Goal: Find specific page/section: Find specific page/section

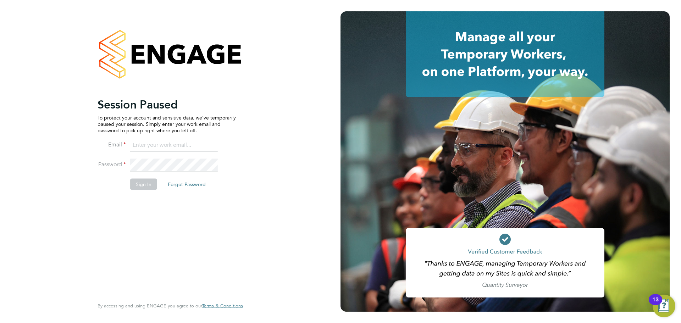
type input "archie@tradelinerecruitment.co.uk"
click at [147, 181] on button "Sign In" at bounding box center [143, 183] width 27 height 11
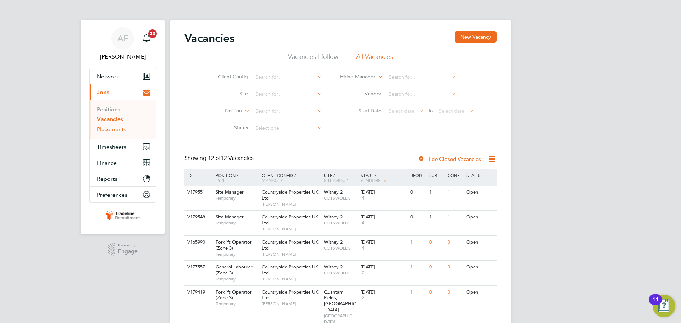
click at [112, 128] on link "Placements" at bounding box center [111, 129] width 29 height 7
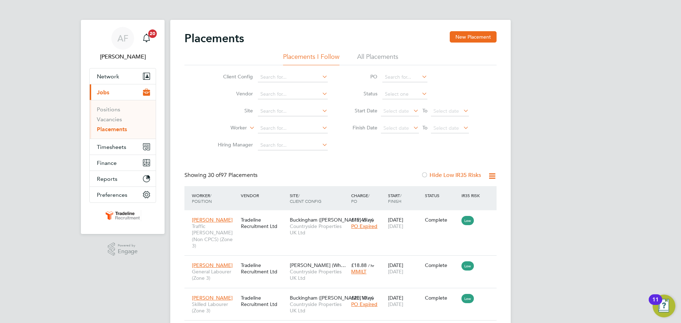
click at [405, 101] on li "Status" at bounding box center [407, 94] width 141 height 17
click at [395, 104] on li "Active" at bounding box center [405, 103] width 46 height 9
type input "Active"
